Goal: Task Accomplishment & Management: Use online tool/utility

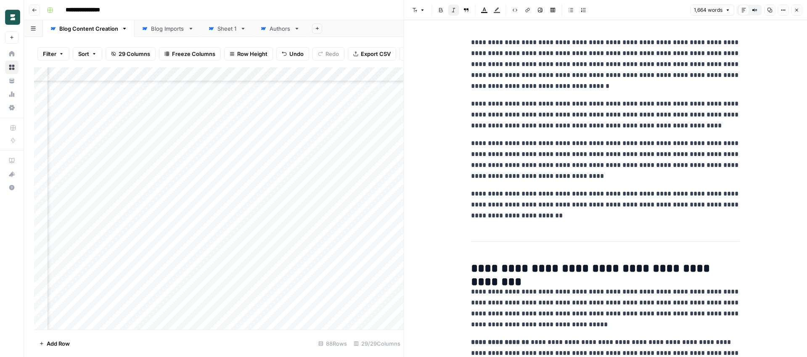
scroll to position [1024, 1066]
click at [795, 11] on icon "button" at bounding box center [796, 10] width 5 height 5
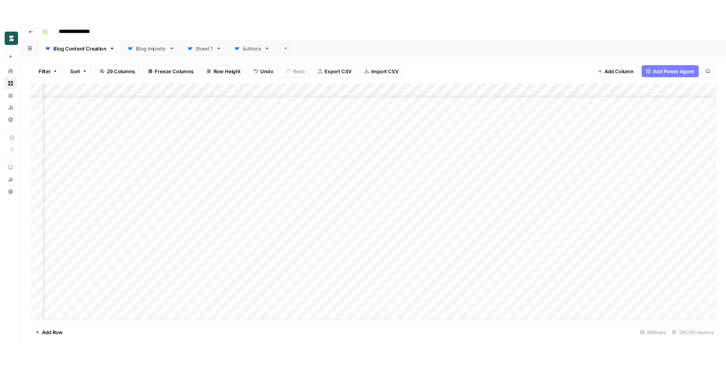
scroll to position [1024, 1197]
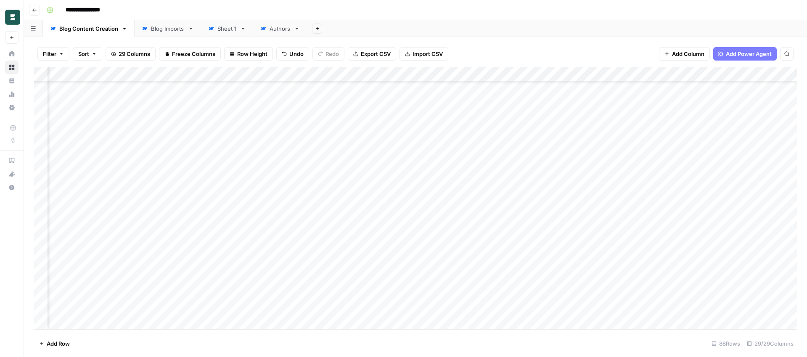
click at [610, 251] on div "Add Column" at bounding box center [415, 198] width 763 height 262
click at [686, 251] on div "Add Column" at bounding box center [415, 198] width 763 height 262
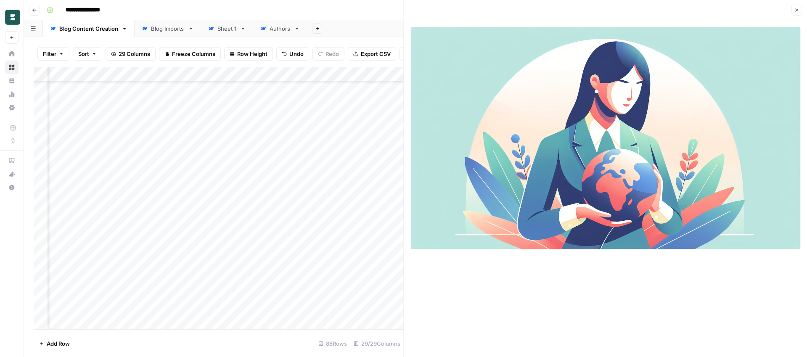
click at [797, 8] on icon "button" at bounding box center [796, 10] width 5 height 5
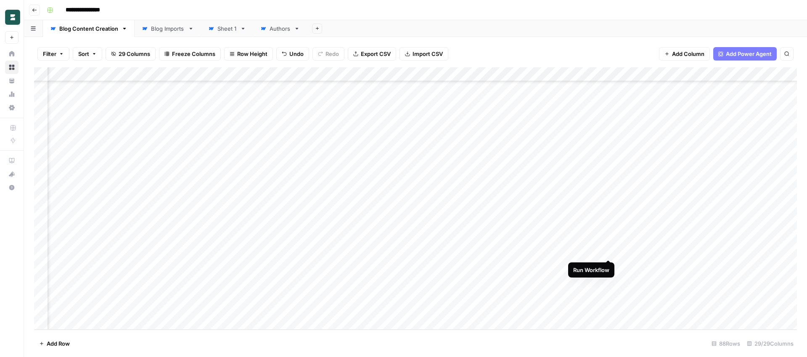
click at [610, 249] on div "Add Column" at bounding box center [415, 198] width 763 height 262
click at [685, 252] on div "Add Column" at bounding box center [415, 198] width 763 height 262
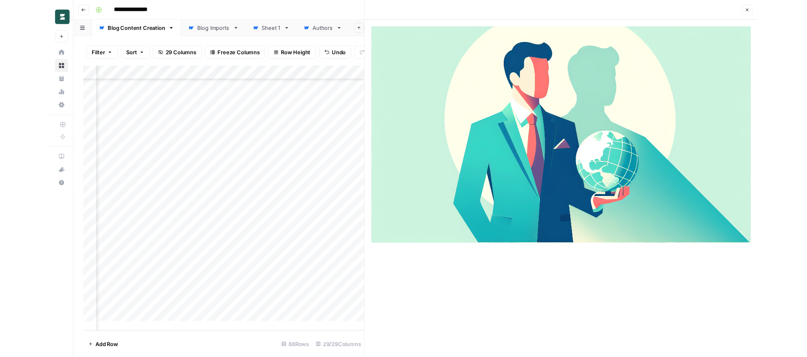
scroll to position [1014, 1197]
